Goal: Task Accomplishment & Management: Use online tool/utility

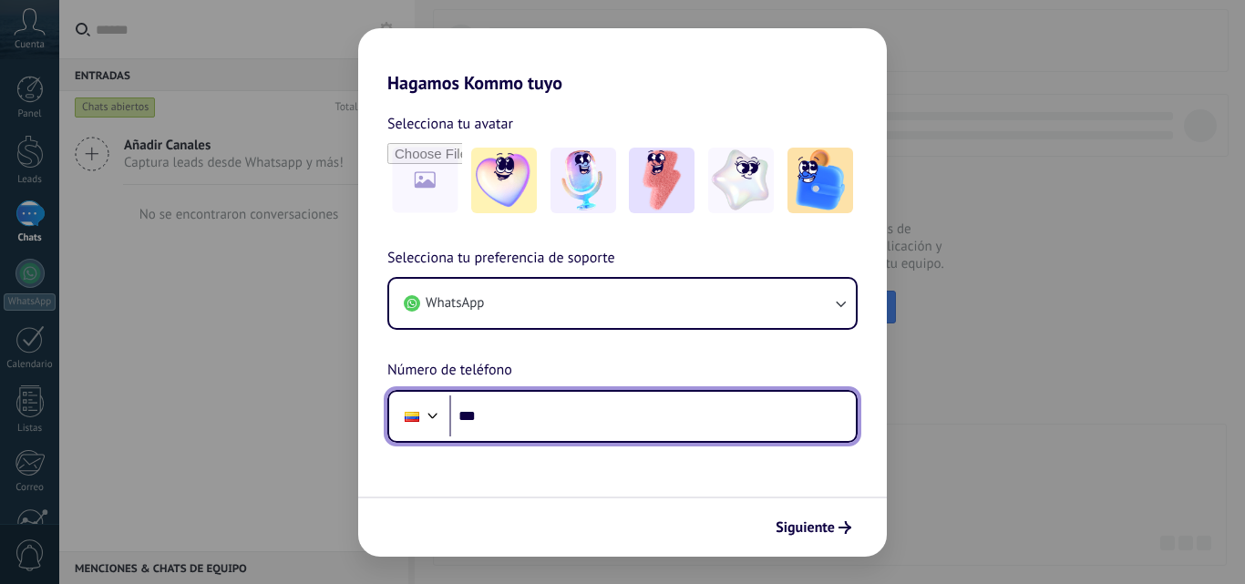
click at [509, 420] on input "***" at bounding box center [652, 417] width 406 height 42
click at [578, 422] on input "***" at bounding box center [652, 417] width 406 height 42
type input "**********"
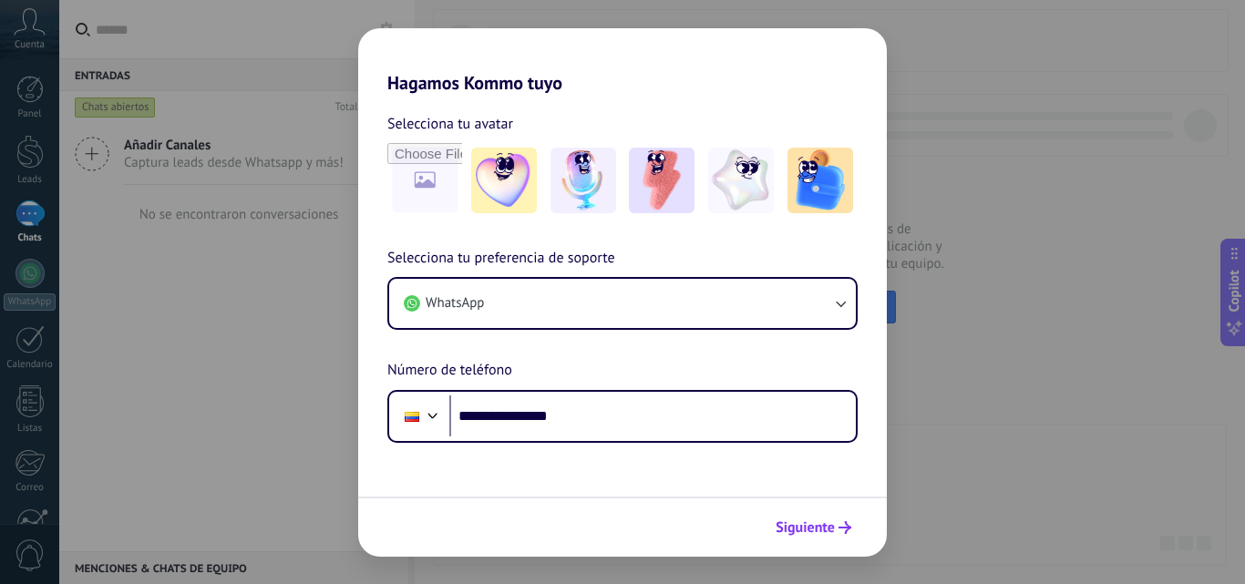
click at [794, 527] on span "Siguiente" at bounding box center [805, 527] width 59 height 13
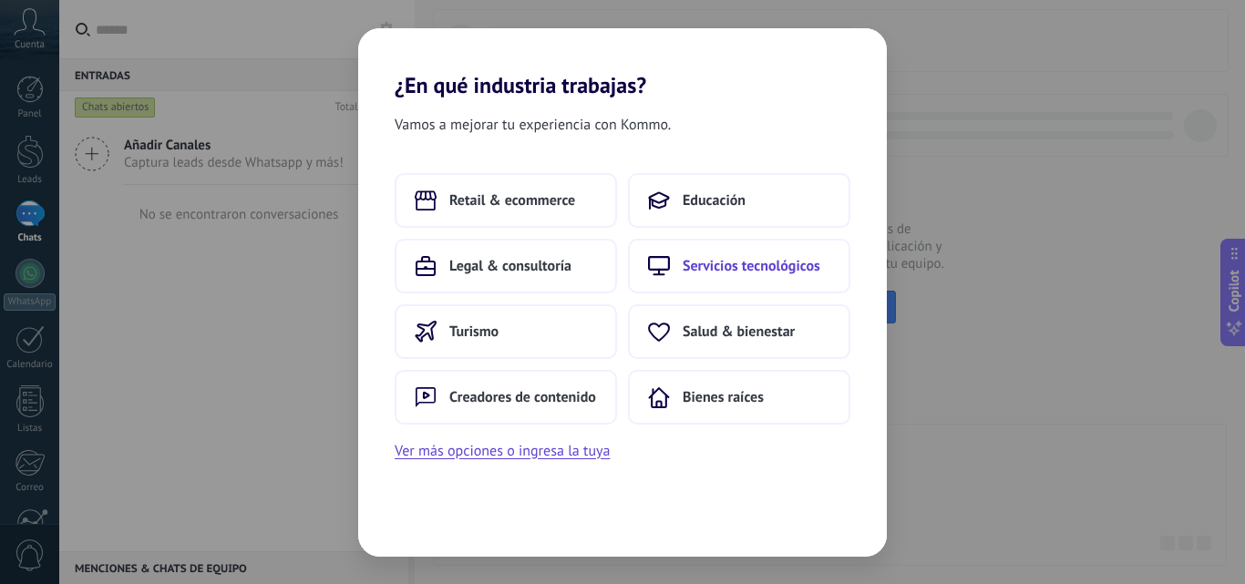
click at [686, 264] on span "Servicios tecnológicos" at bounding box center [752, 266] width 138 height 18
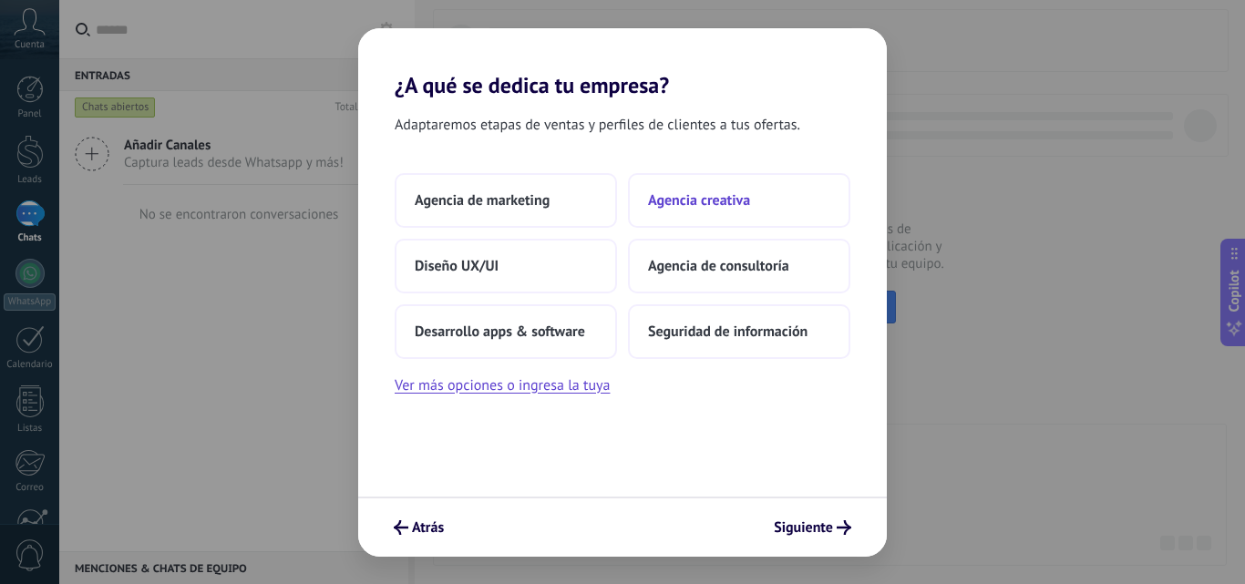
click at [713, 198] on span "Agencia creativa" at bounding box center [699, 200] width 102 height 18
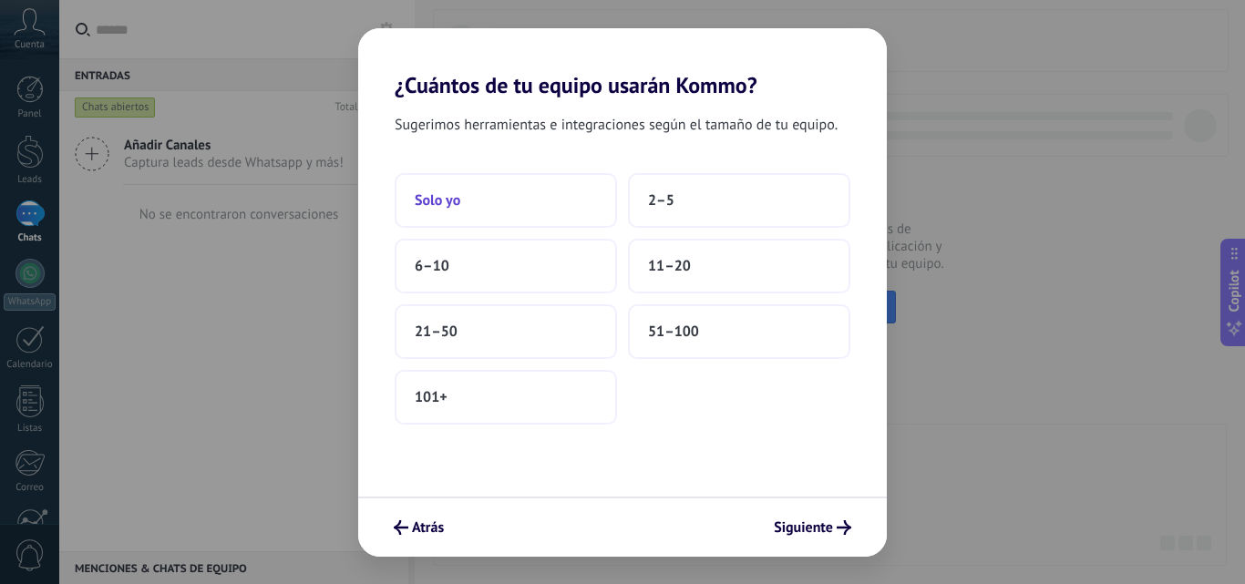
click at [504, 196] on button "Solo yo" at bounding box center [506, 200] width 222 height 55
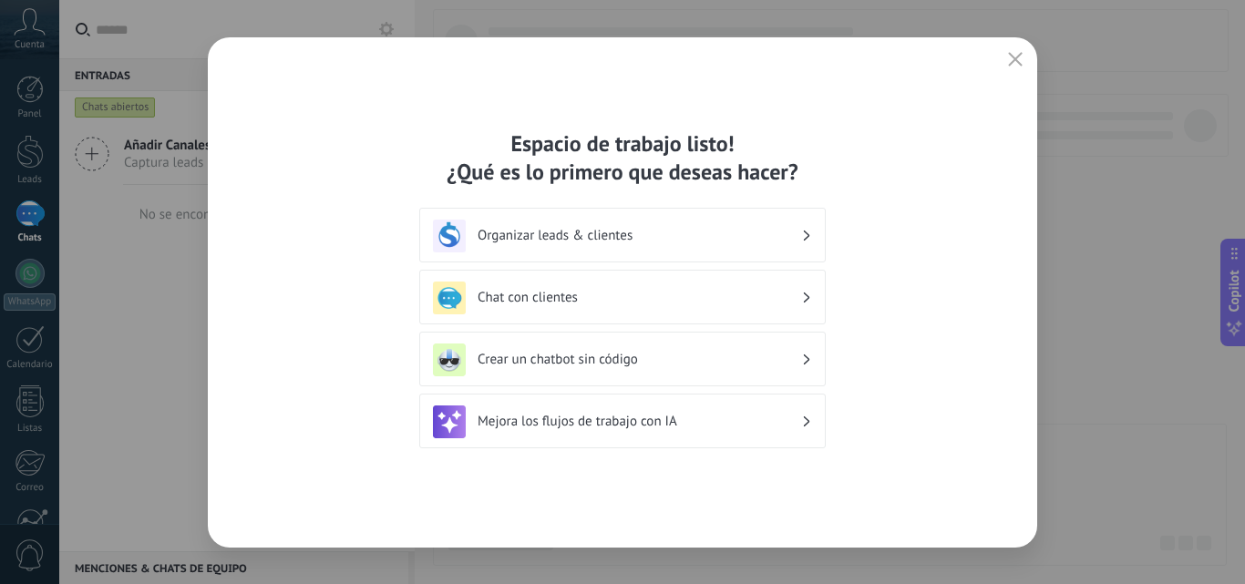
click at [562, 299] on h3 "Chat con clientes" at bounding box center [640, 297] width 324 height 17
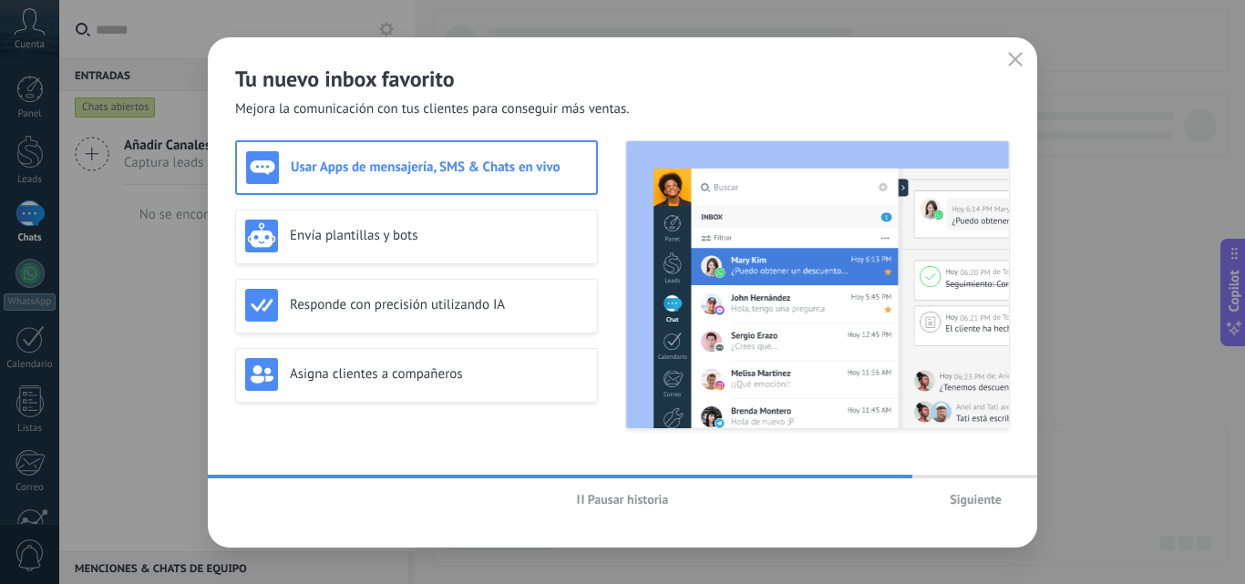
click at [983, 503] on span "Siguiente" at bounding box center [976, 499] width 52 height 13
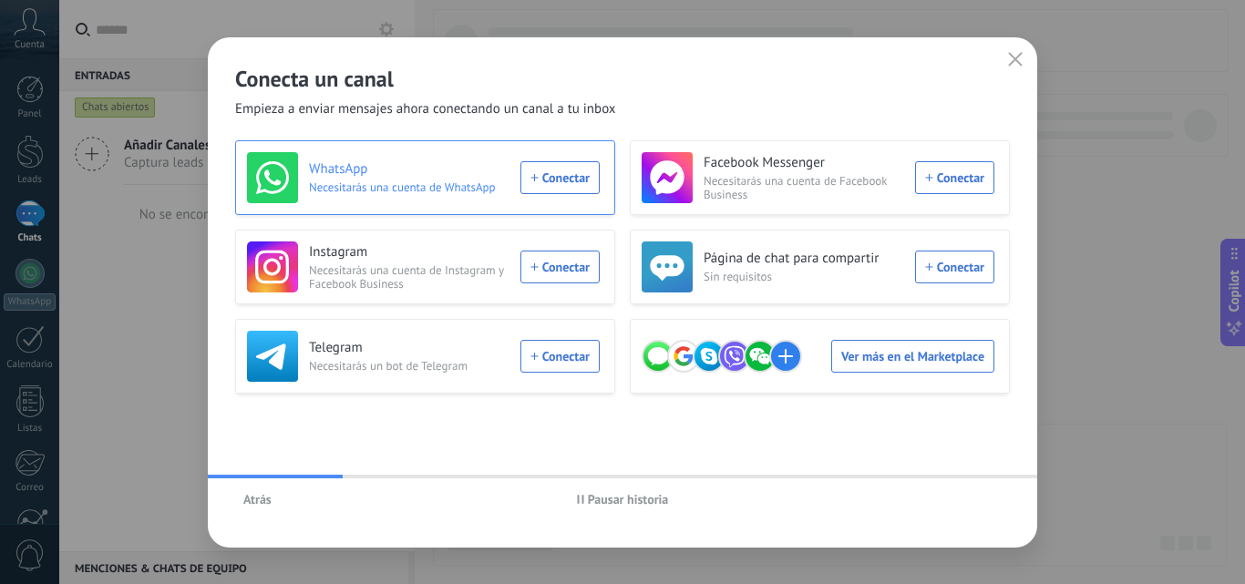
click at [544, 184] on div "WhatsApp Necesitarás una cuenta de WhatsApp Conectar" at bounding box center [423, 177] width 353 height 51
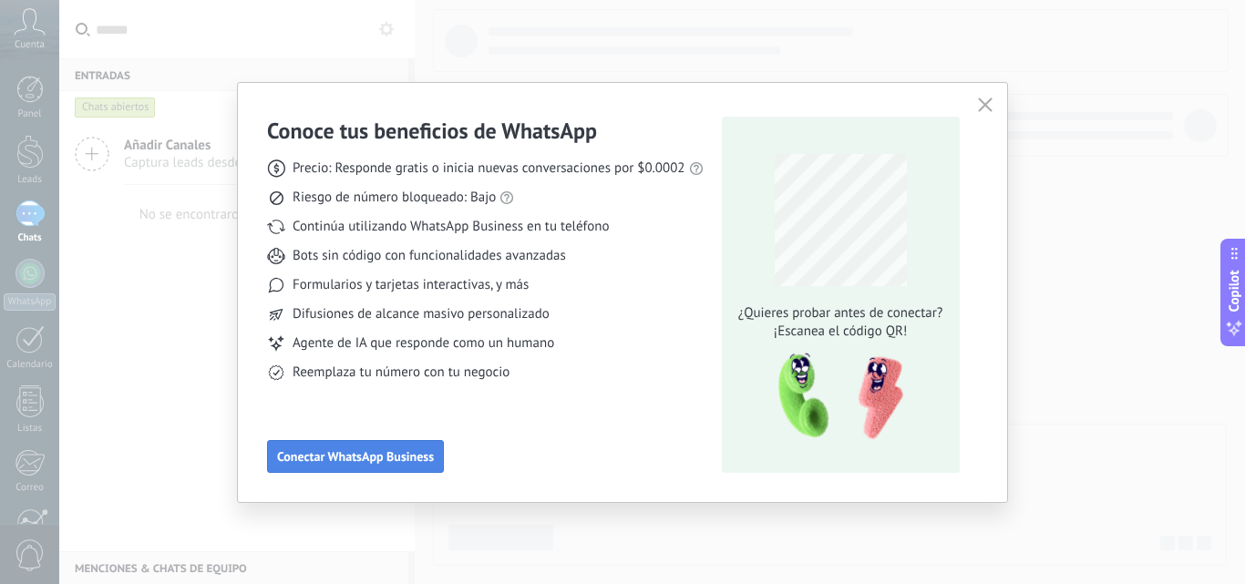
click at [369, 456] on span "Conectar WhatsApp Business" at bounding box center [355, 456] width 157 height 13
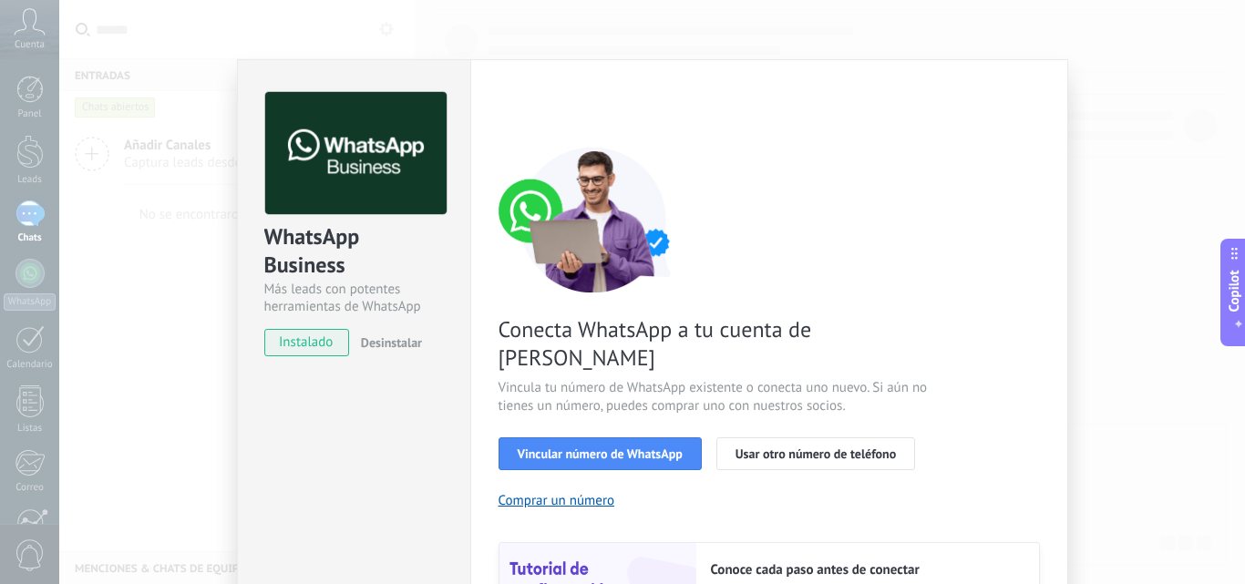
scroll to position [91, 0]
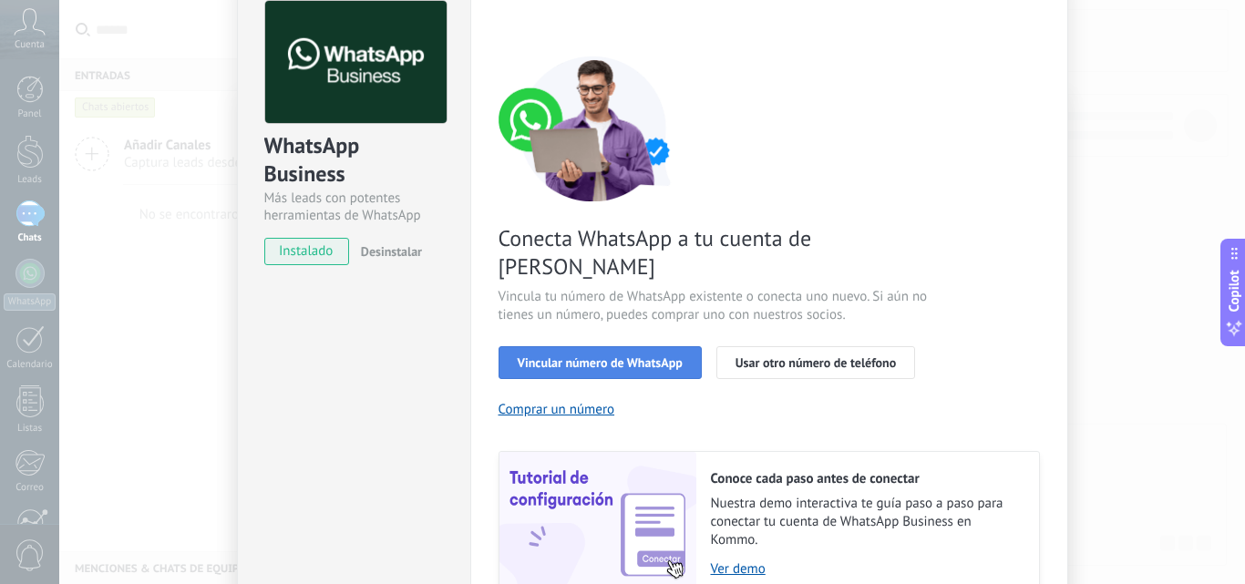
click at [608, 356] on span "Vincular número de WhatsApp" at bounding box center [600, 362] width 165 height 13
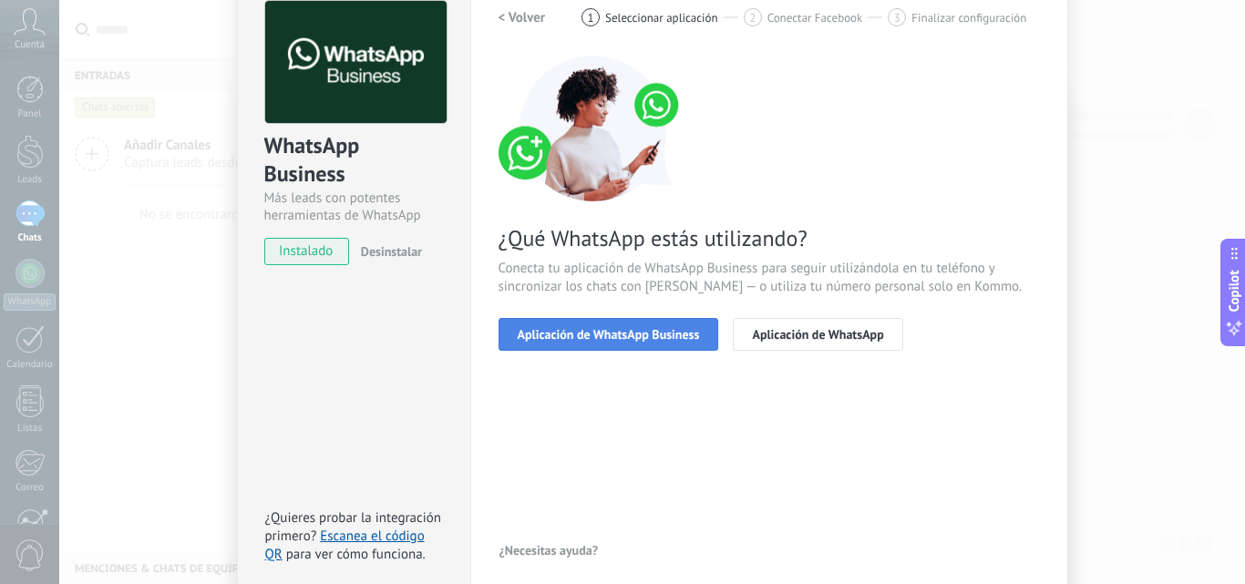
click at [577, 332] on span "Aplicación de WhatsApp Business" at bounding box center [609, 334] width 182 height 13
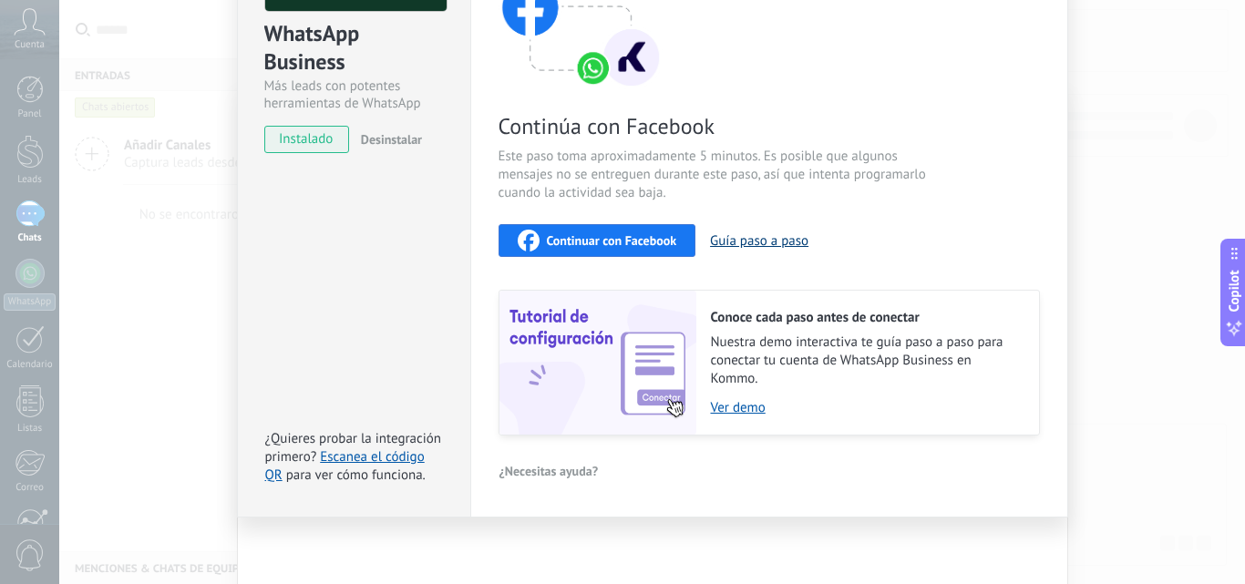
scroll to position [204, 0]
click at [734, 409] on link "Ver demo" at bounding box center [866, 406] width 310 height 17
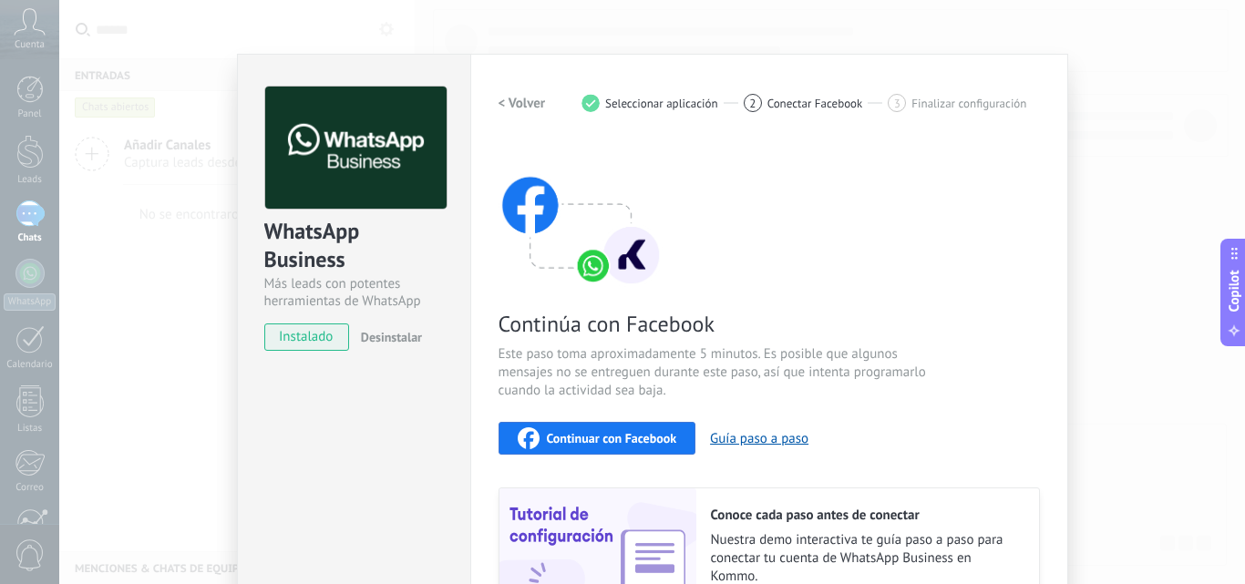
scroll to position [0, 0]
